Goal: Find specific page/section: Find specific page/section

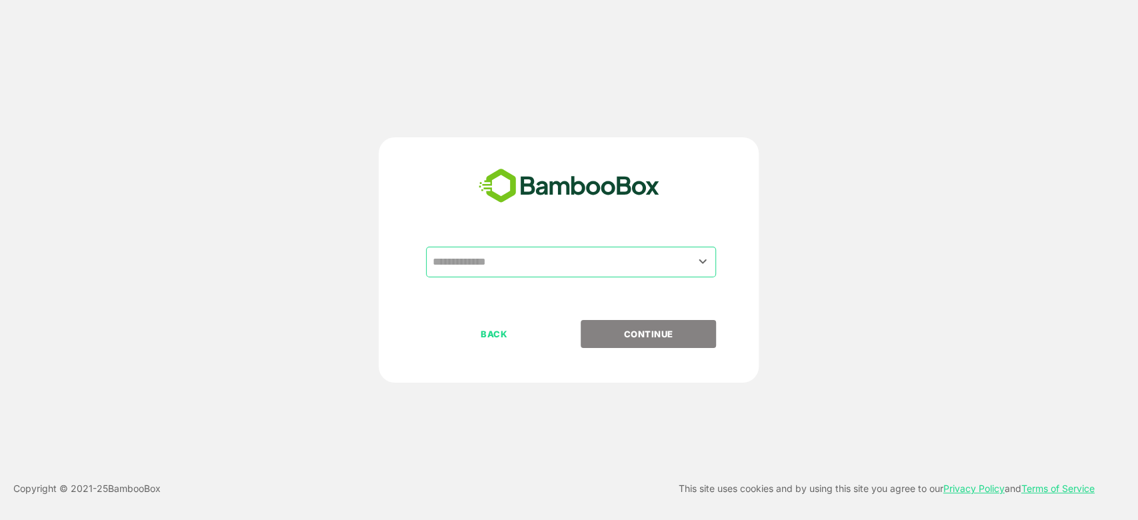
click at [571, 273] on input "text" at bounding box center [571, 261] width 285 height 25
click at [501, 269] on input "text" at bounding box center [571, 261] width 285 height 25
click at [704, 265] on icon "Open" at bounding box center [703, 261] width 16 height 16
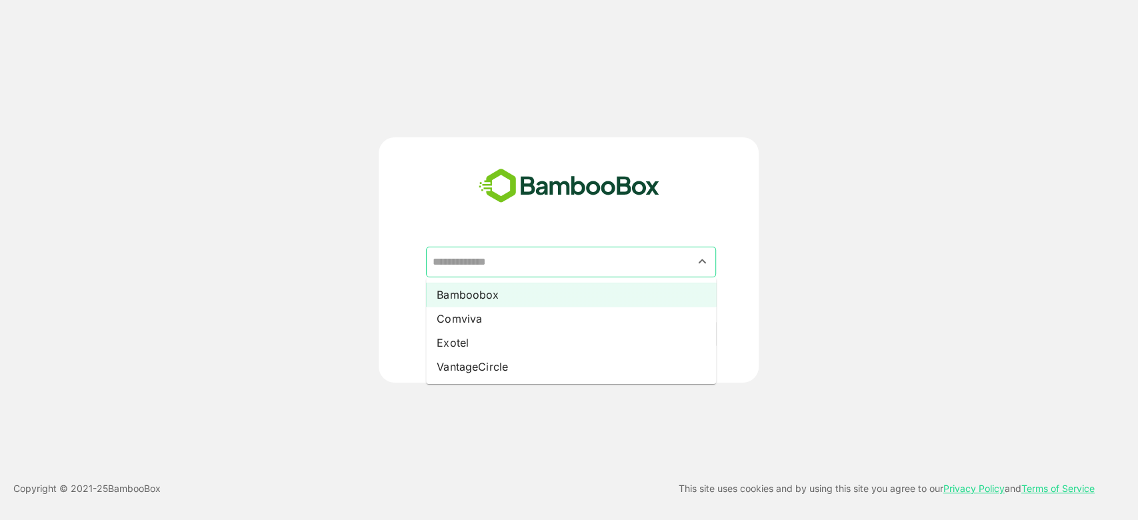
click at [502, 295] on li "Bamboobox" at bounding box center [571, 295] width 290 height 24
type input "*********"
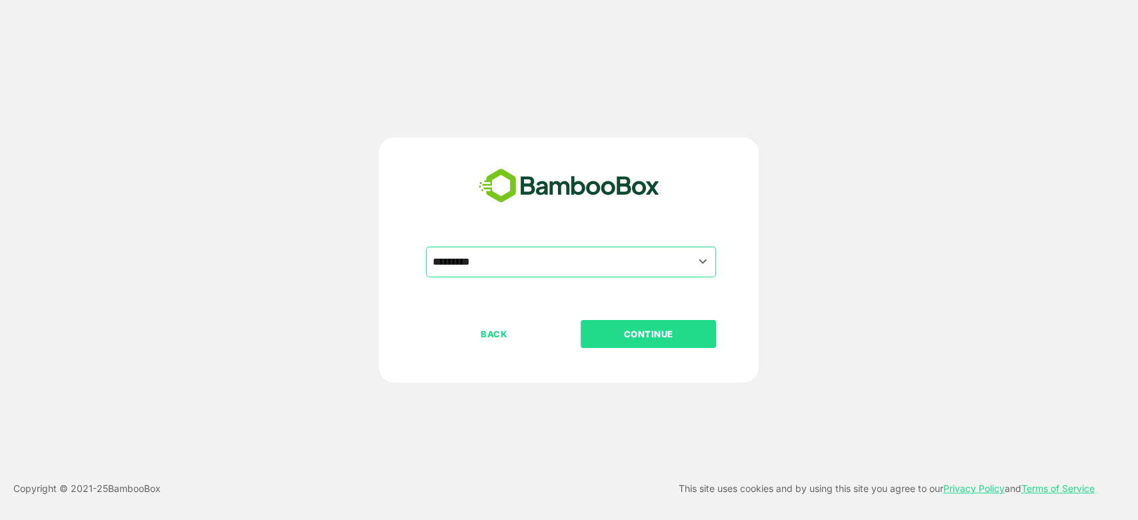
click at [682, 338] on p "CONTINUE" at bounding box center [648, 334] width 133 height 15
click at [677, 336] on div "Session expiring soon (04:59) For security reasons, you will be automatically l…" at bounding box center [569, 260] width 1138 height 520
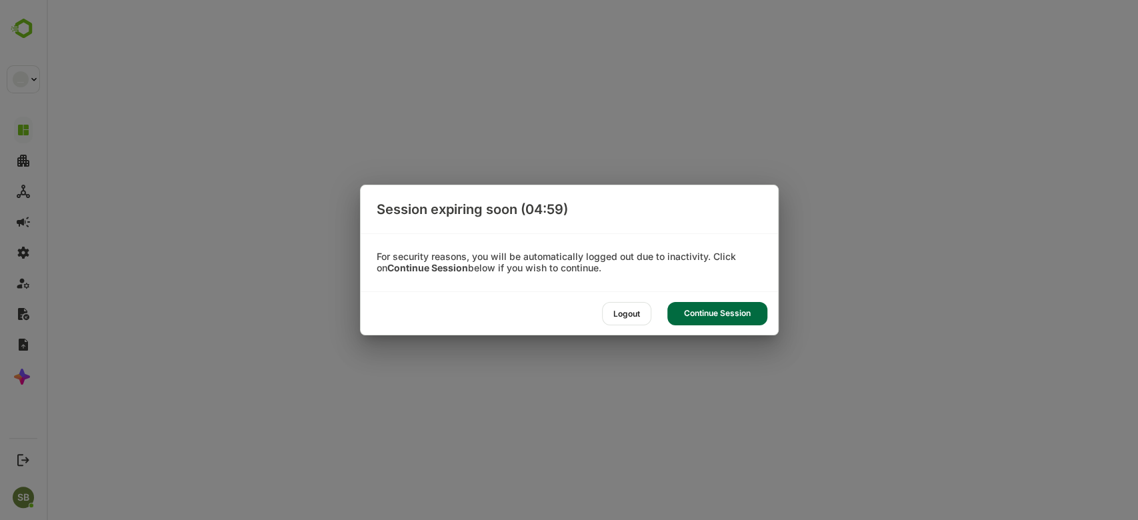
click at [688, 312] on div "Continue Session" at bounding box center [718, 313] width 100 height 23
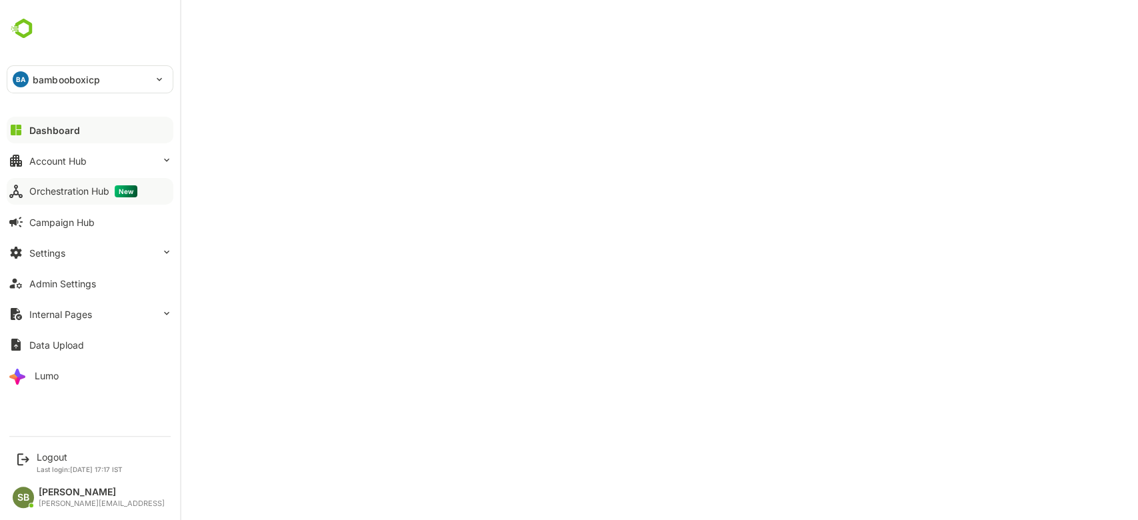
click at [101, 184] on button "Orchestration Hub New" at bounding box center [90, 191] width 167 height 27
